Goal: Information Seeking & Learning: Learn about a topic

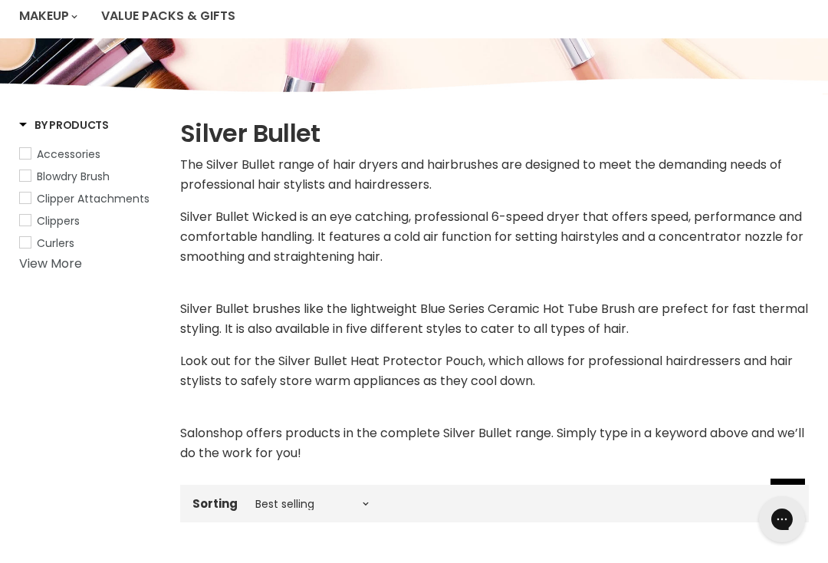
scroll to position [170, 0]
click at [64, 268] on link "View More" at bounding box center [50, 264] width 63 height 18
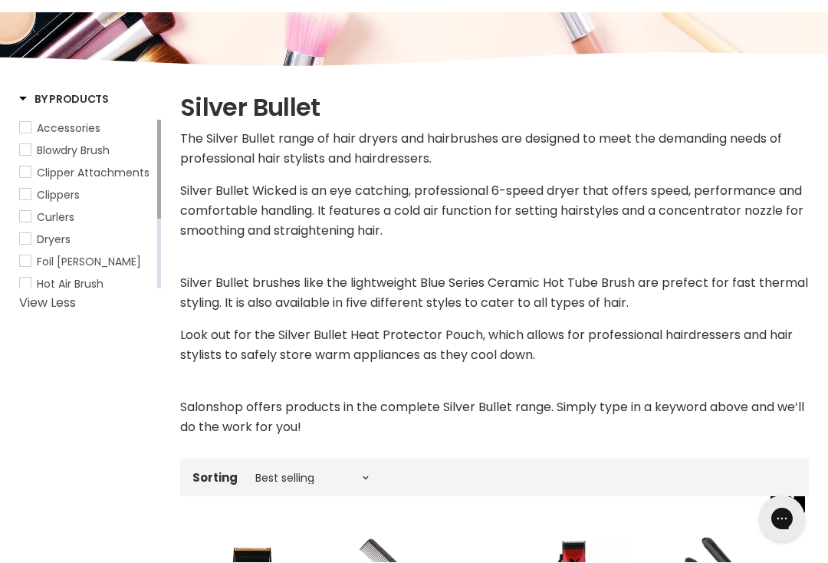
scroll to position [196, 0]
click at [31, 241] on link "Dryers" at bounding box center [86, 239] width 135 height 17
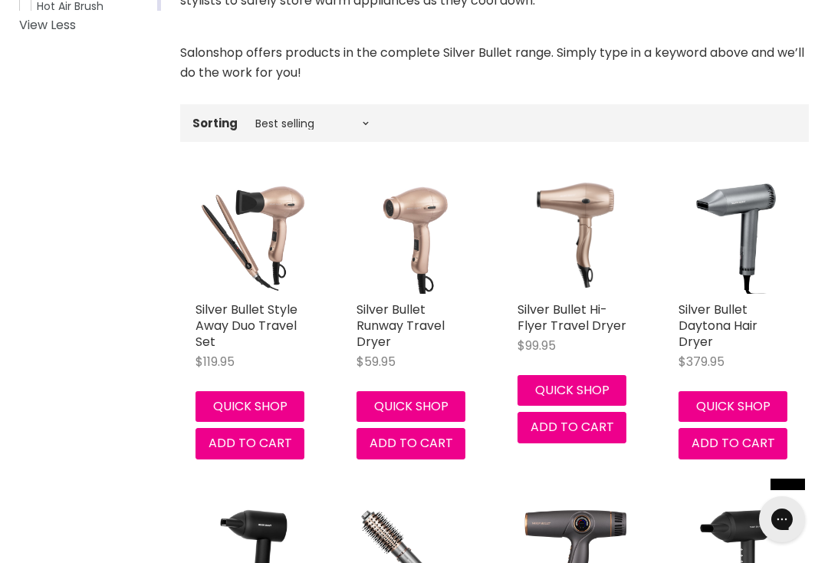
scroll to position [530, 0]
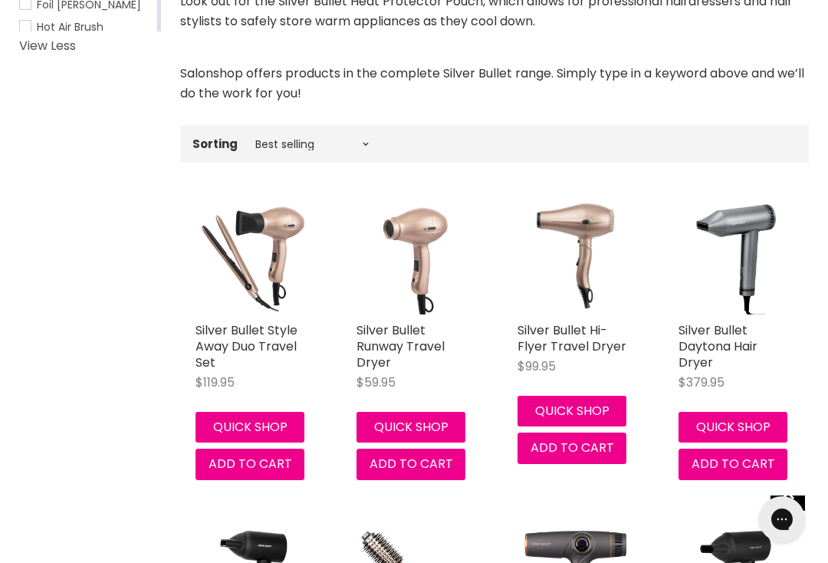
click at [596, 256] on img "Main content" at bounding box center [575, 256] width 87 height 115
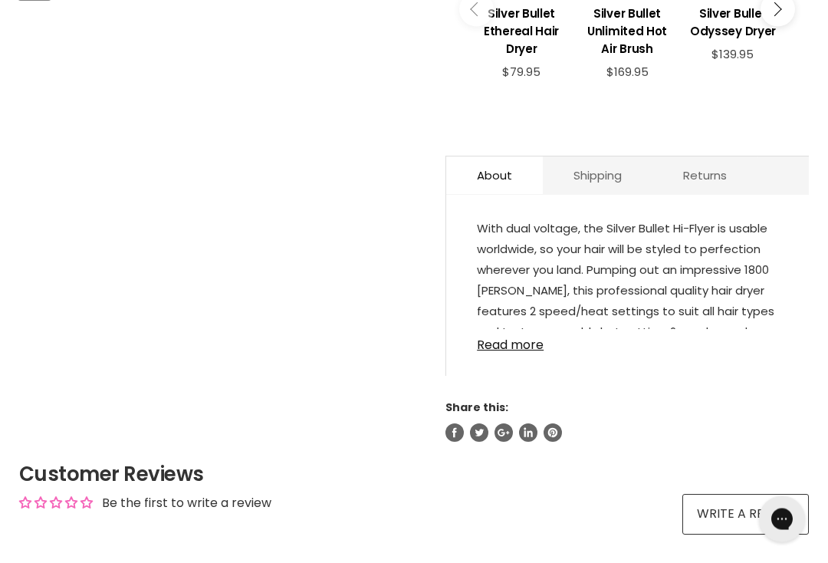
scroll to position [692, 0]
click at [526, 352] on link "Read more" at bounding box center [627, 340] width 301 height 23
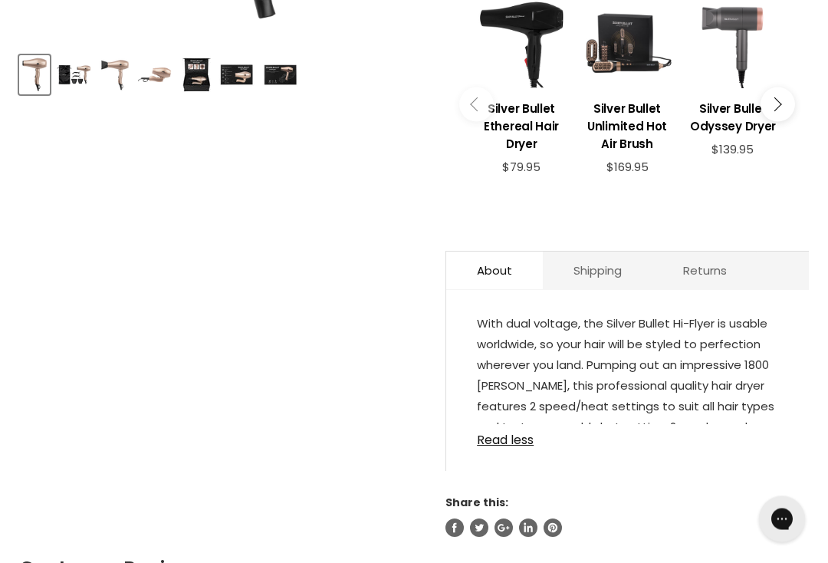
scroll to position [600, 0]
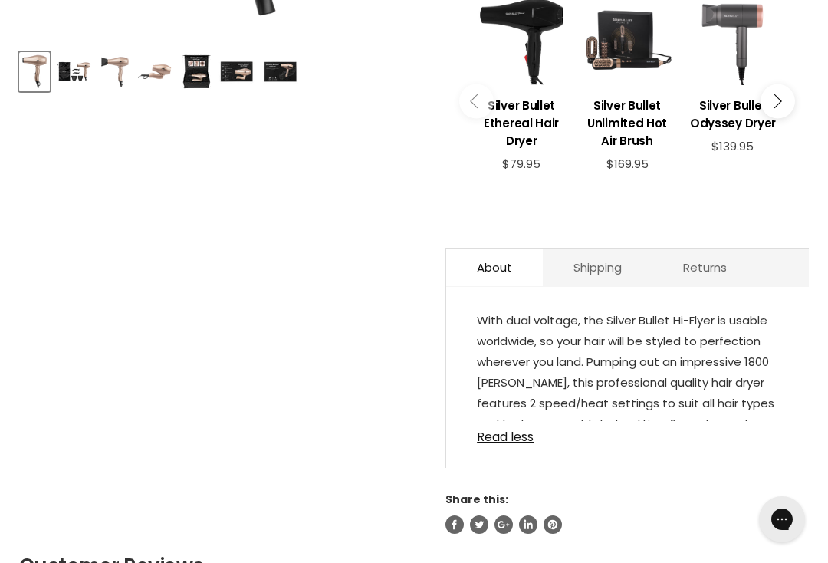
click at [715, 278] on link "Returns" at bounding box center [705, 268] width 105 height 38
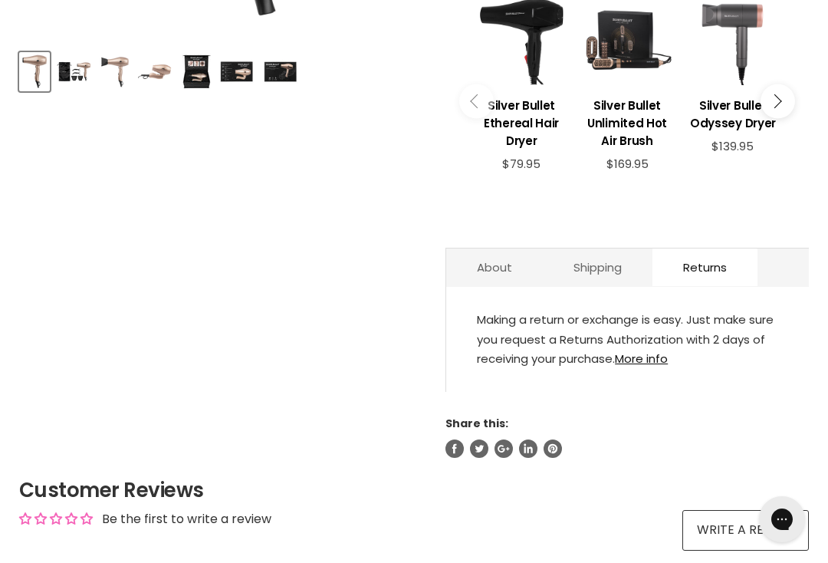
click at [638, 367] on link "More info" at bounding box center [641, 359] width 53 height 16
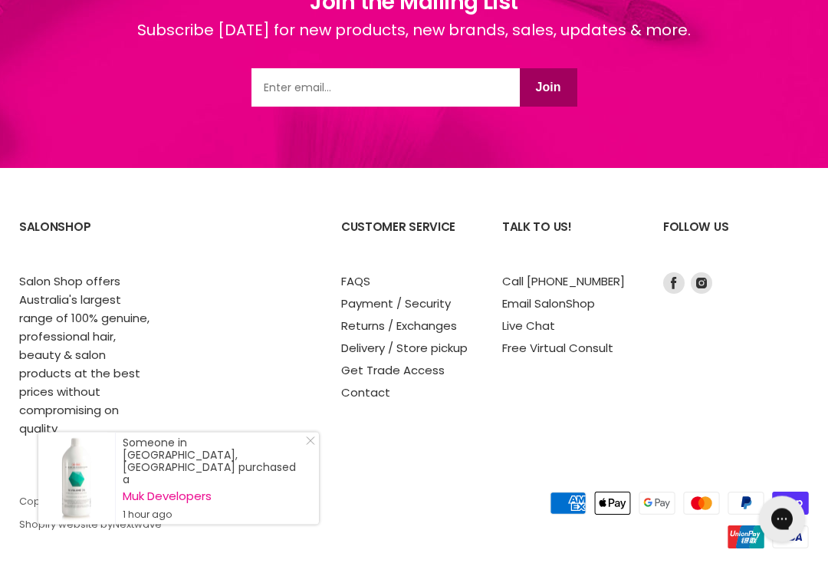
scroll to position [1754, 0]
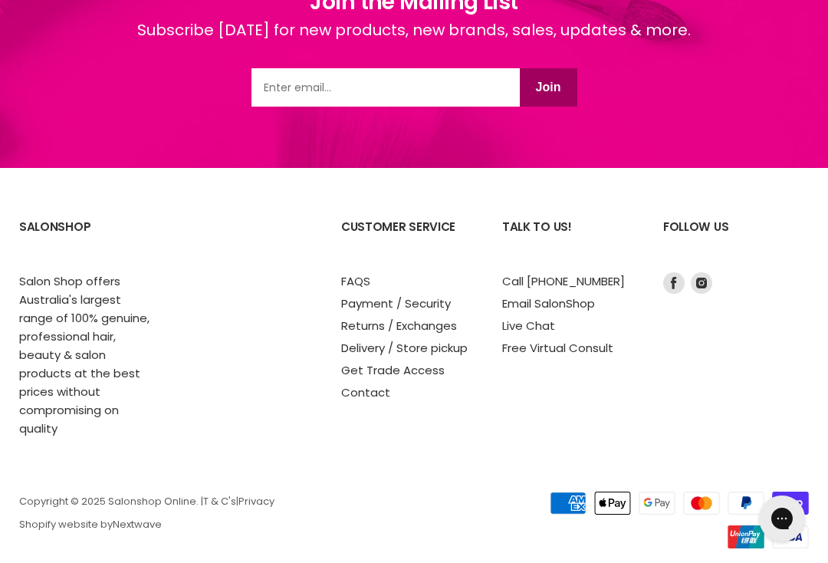
click at [351, 288] on link "FAQS" at bounding box center [355, 282] width 29 height 16
